Goal: Transaction & Acquisition: Purchase product/service

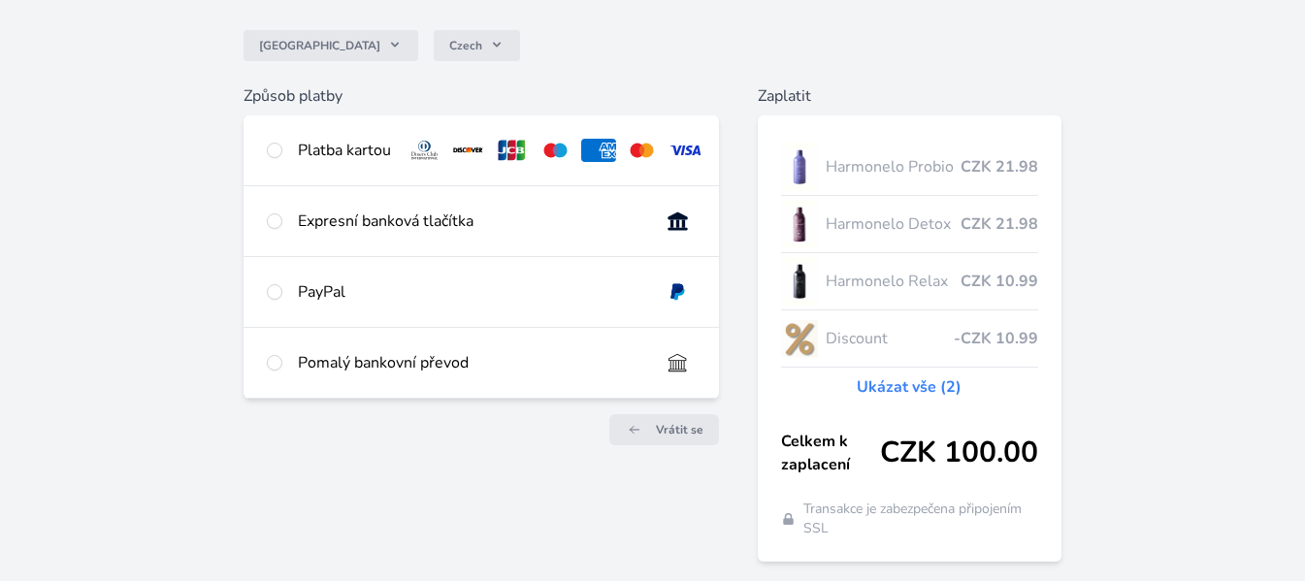
scroll to position [224, 0]
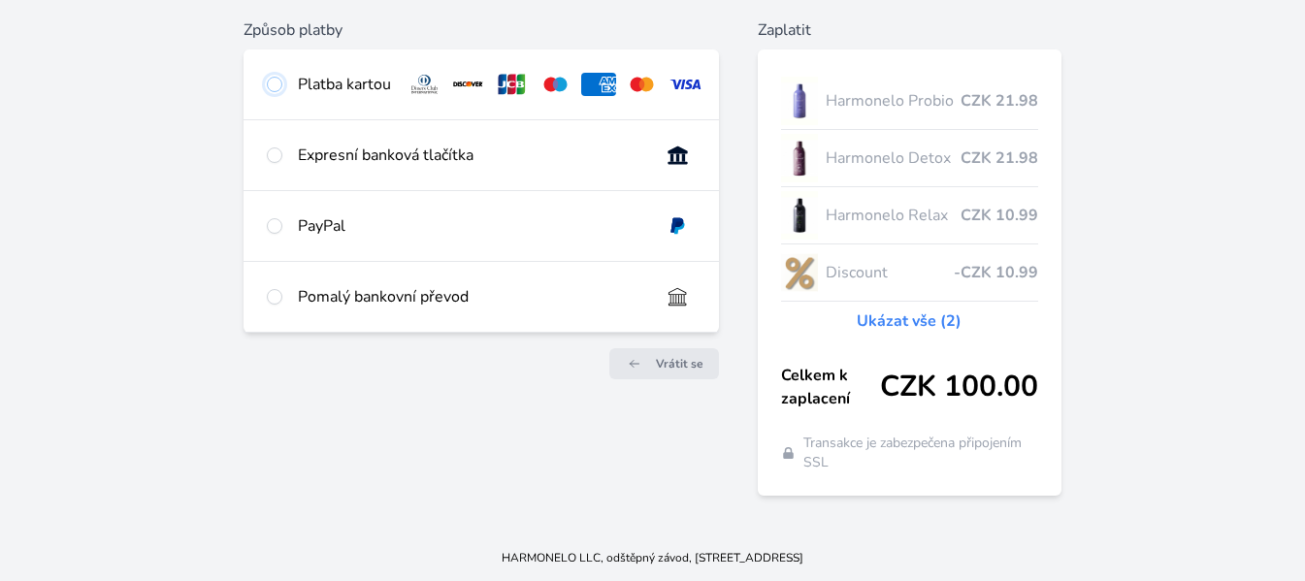
click at [276, 83] on input "radio" at bounding box center [275, 85] width 16 height 16
radio input "true"
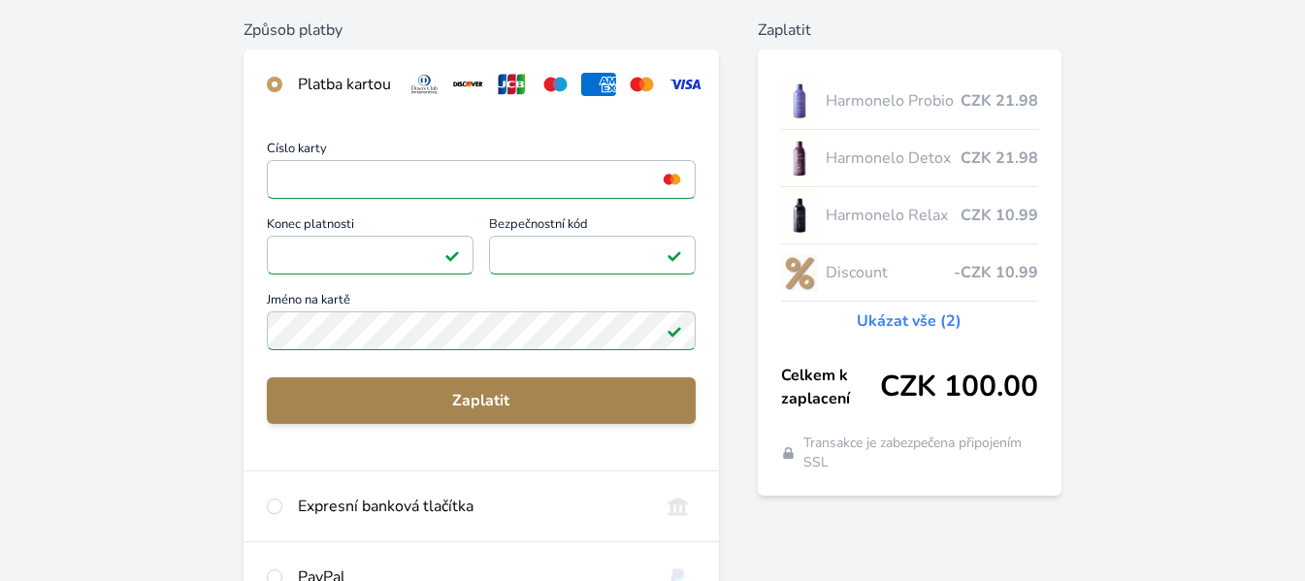
click at [491, 412] on span "Zaplatit" at bounding box center [481, 400] width 398 height 23
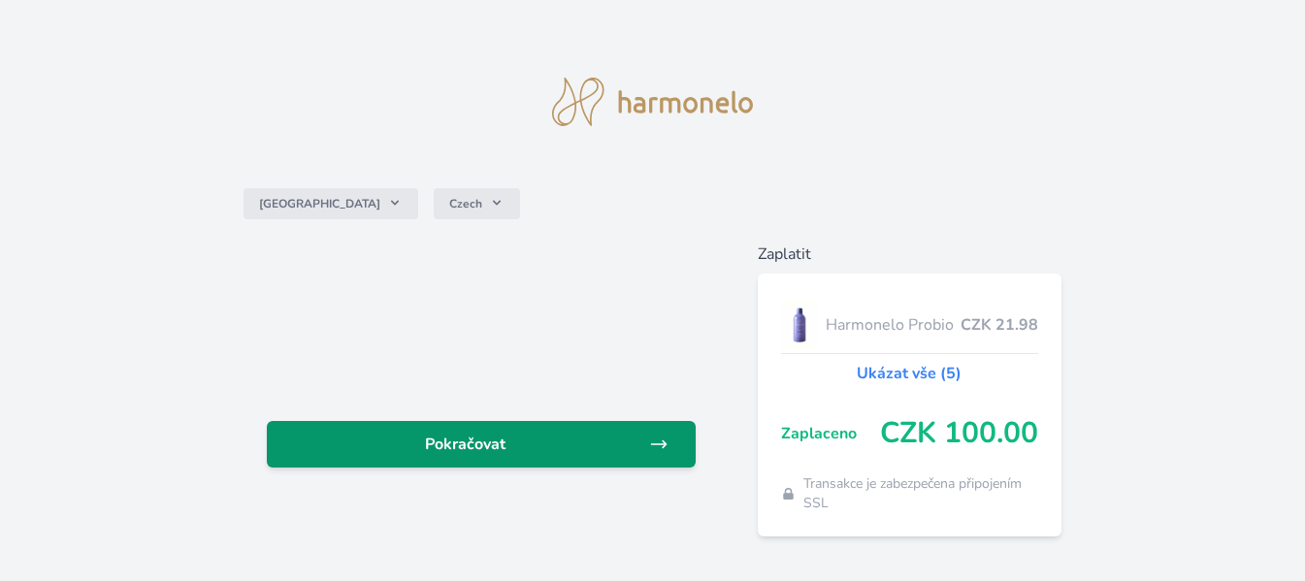
click at [490, 445] on span "Pokračovat" at bounding box center [465, 444] width 367 height 23
